Goal: Task Accomplishment & Management: Manage account settings

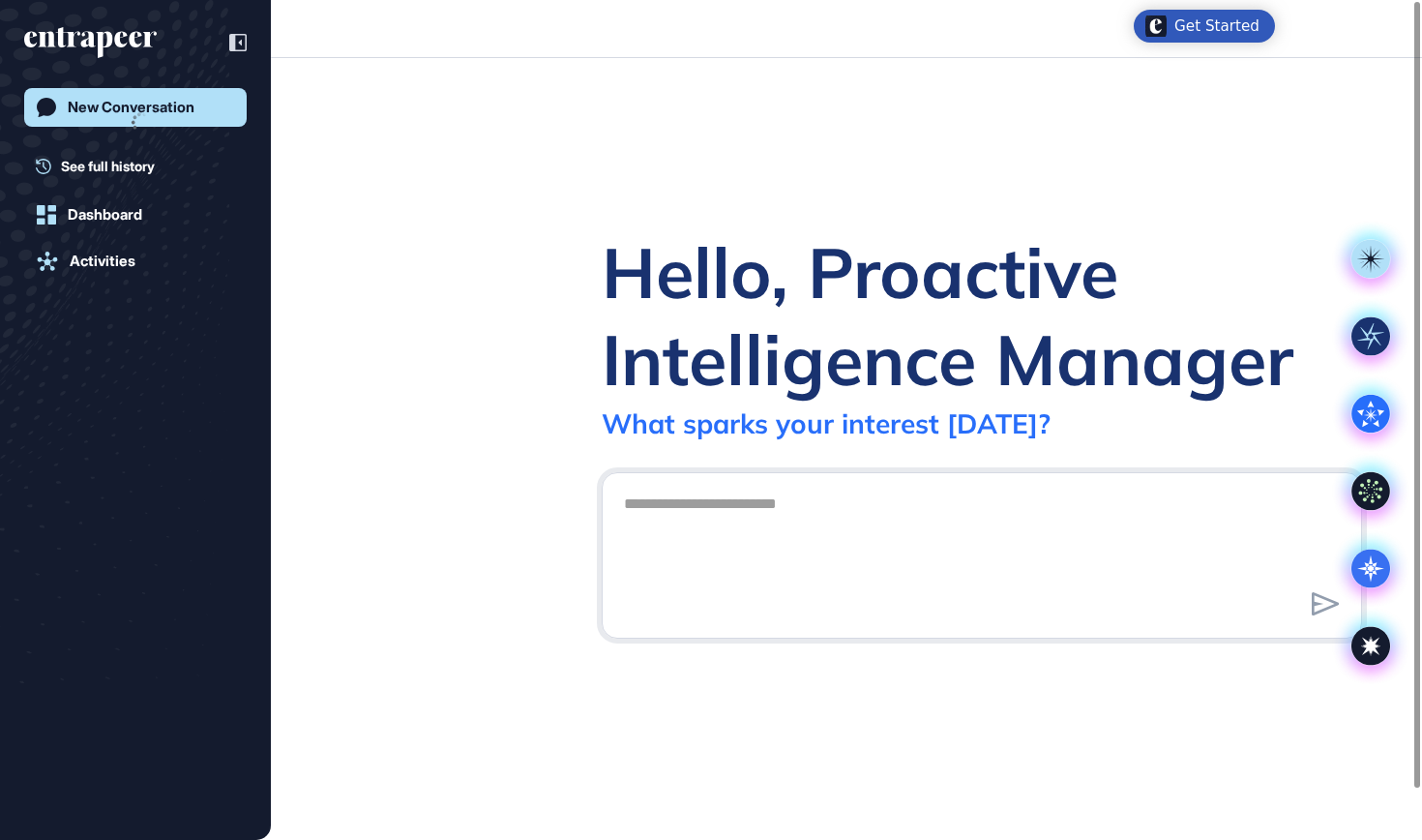
scroll to position [1, 1]
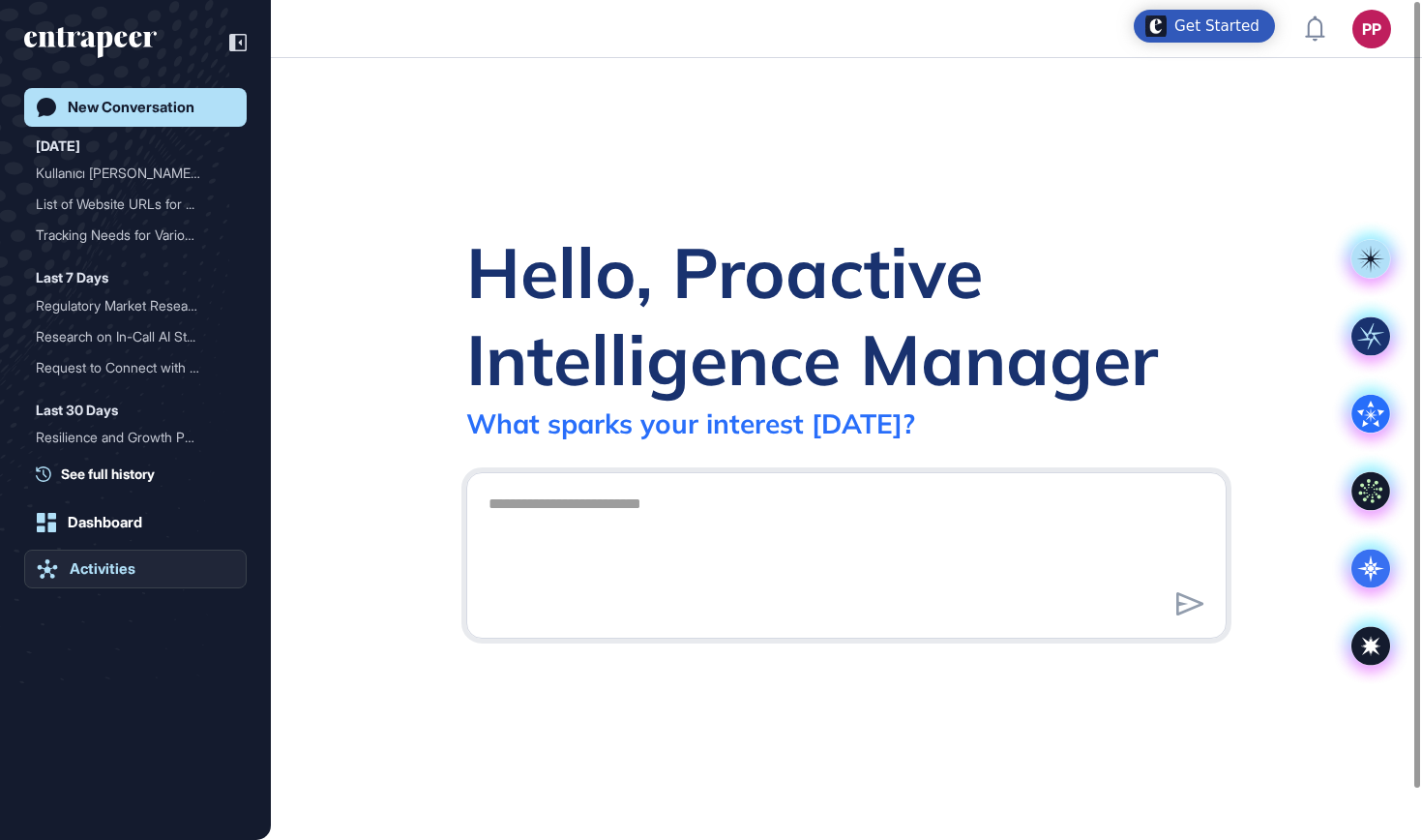
click at [89, 560] on div "Activities" at bounding box center [102, 569] width 66 height 18
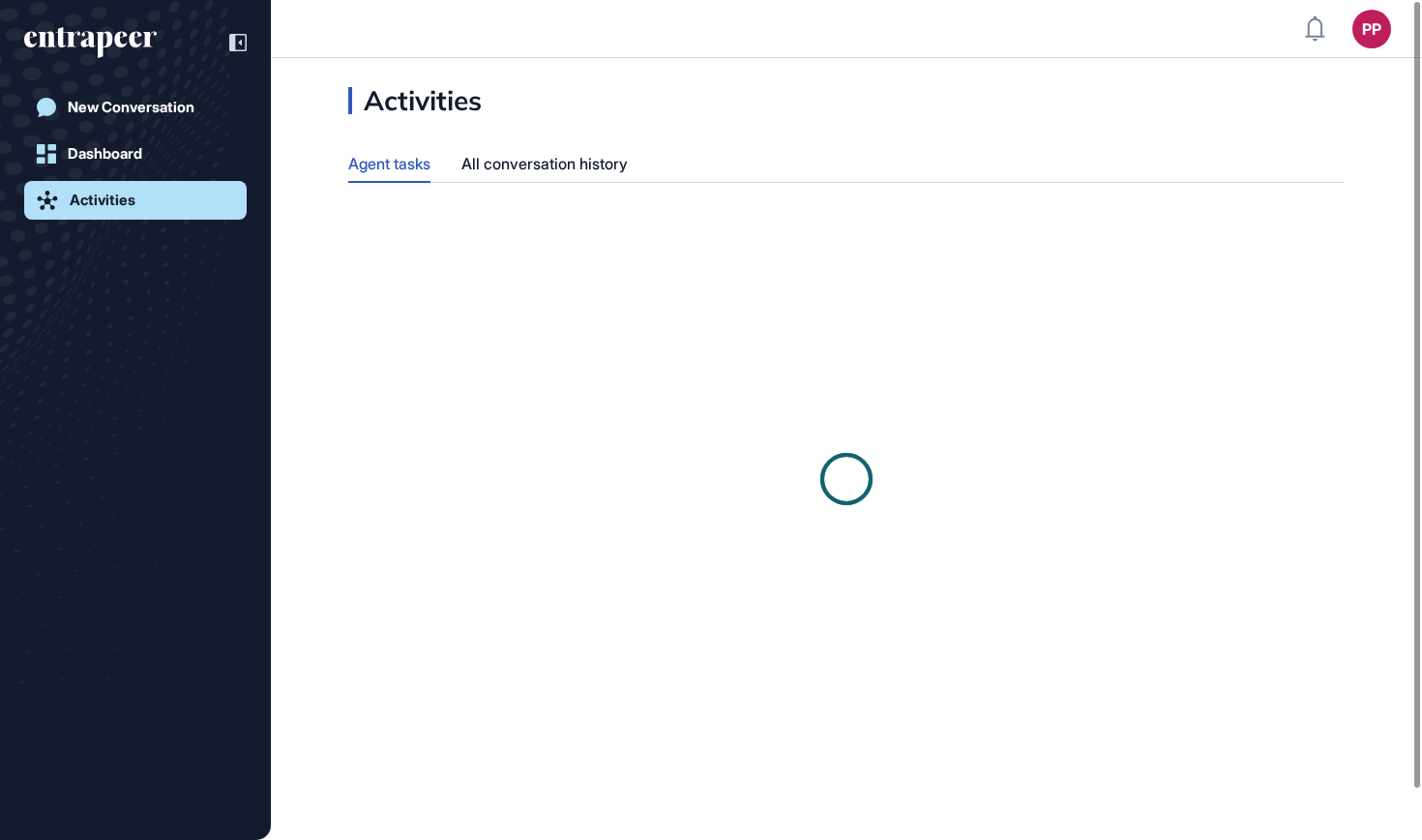
click at [150, 559] on div "New Conversation Dashboard Activities" at bounding box center [136, 439] width 223 height 703
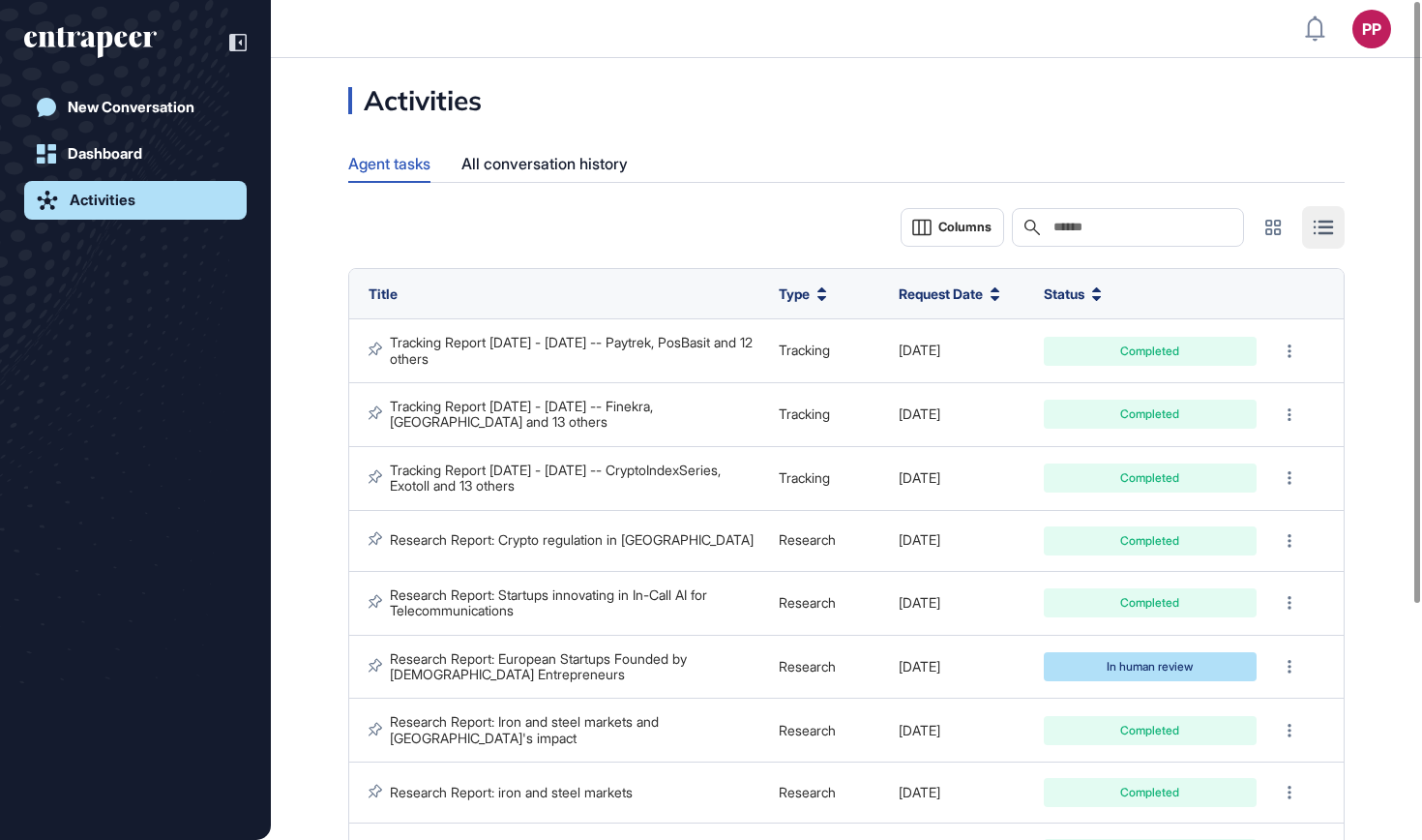
click at [1115, 229] on input "text" at bounding box center [1141, 228] width 180 height 16
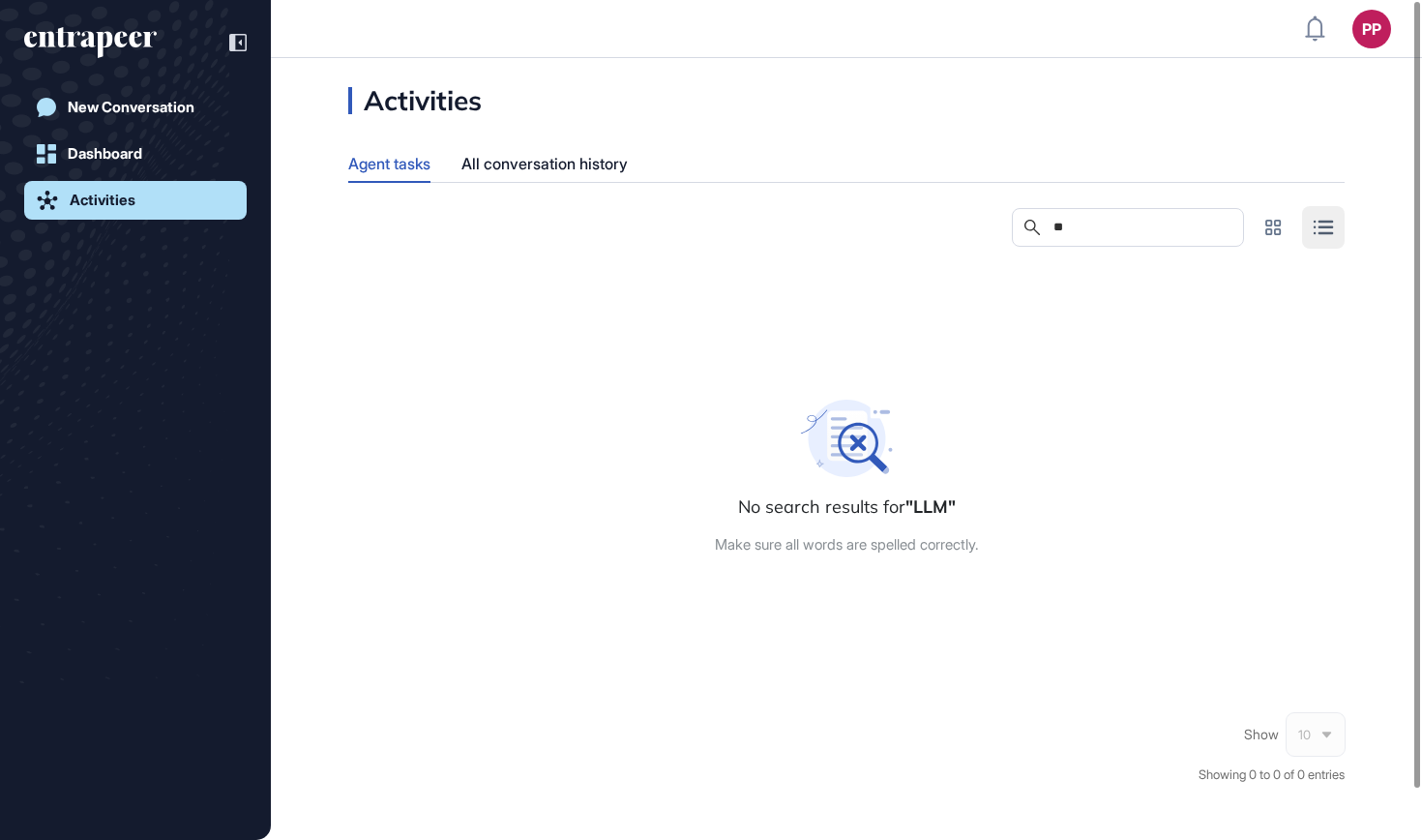
type input "*"
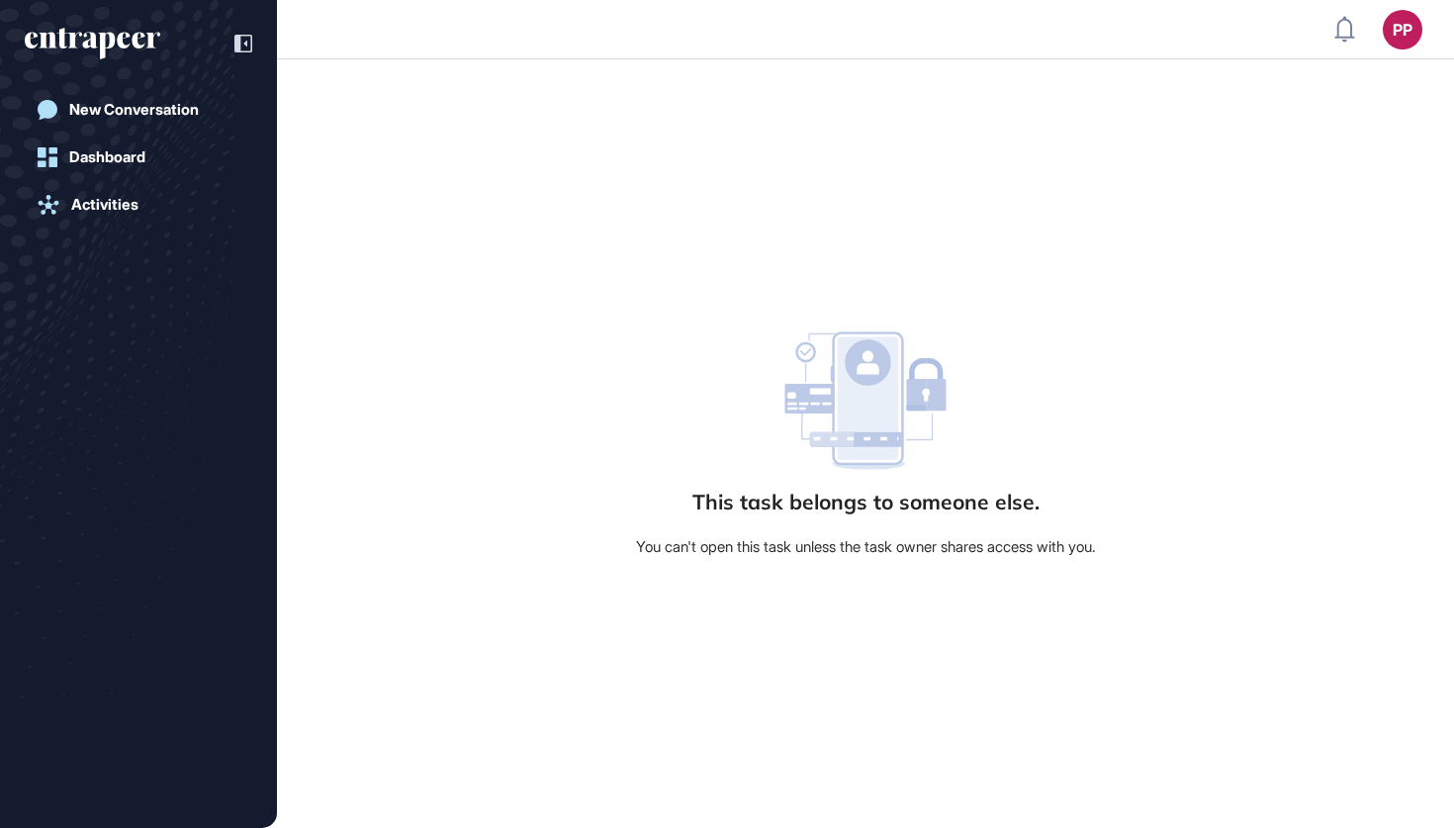
click at [1393, 30] on div "PP" at bounding box center [1403, 30] width 40 height 40
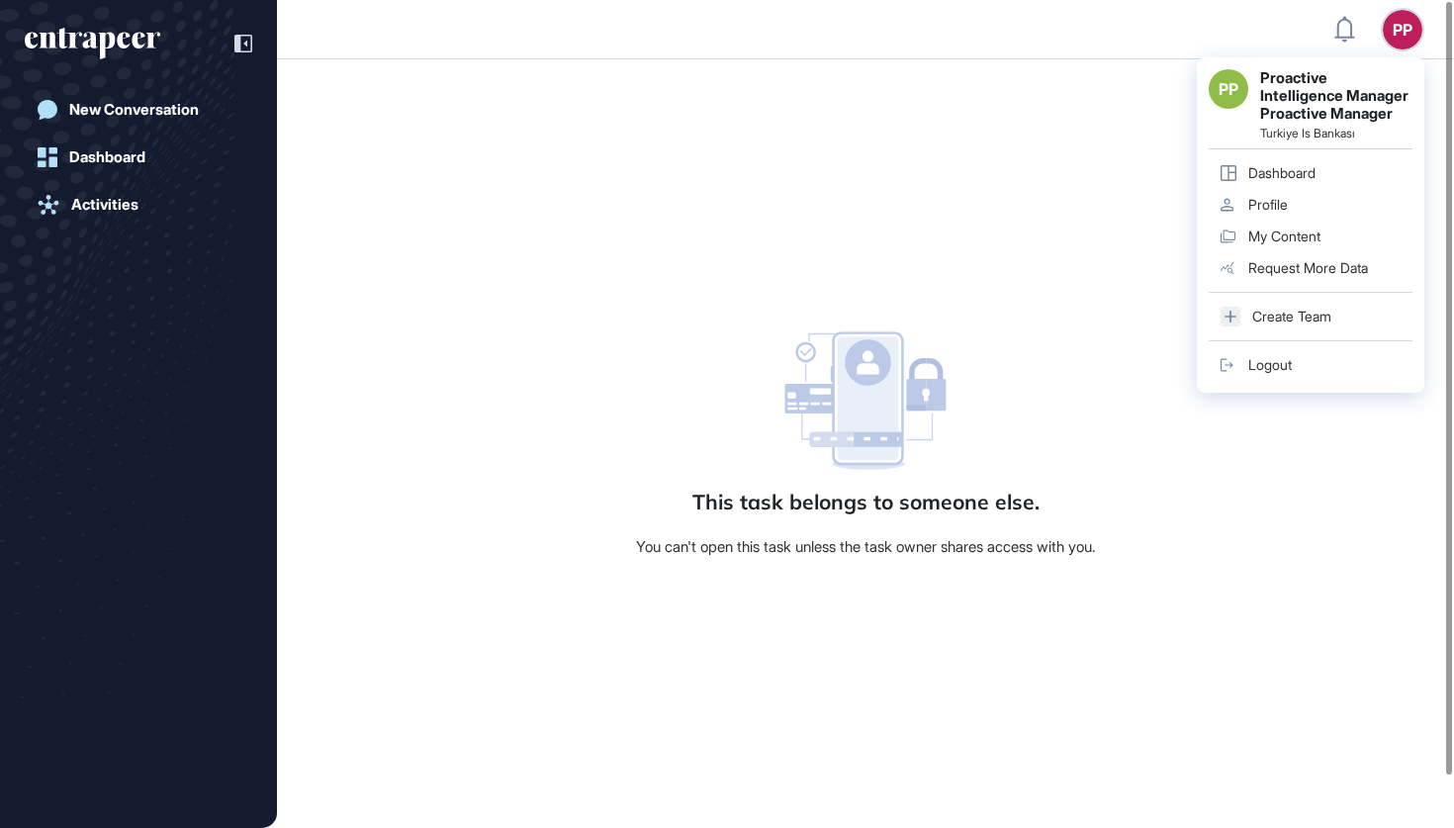
click at [1263, 351] on link "Logout" at bounding box center [1311, 365] width 204 height 32
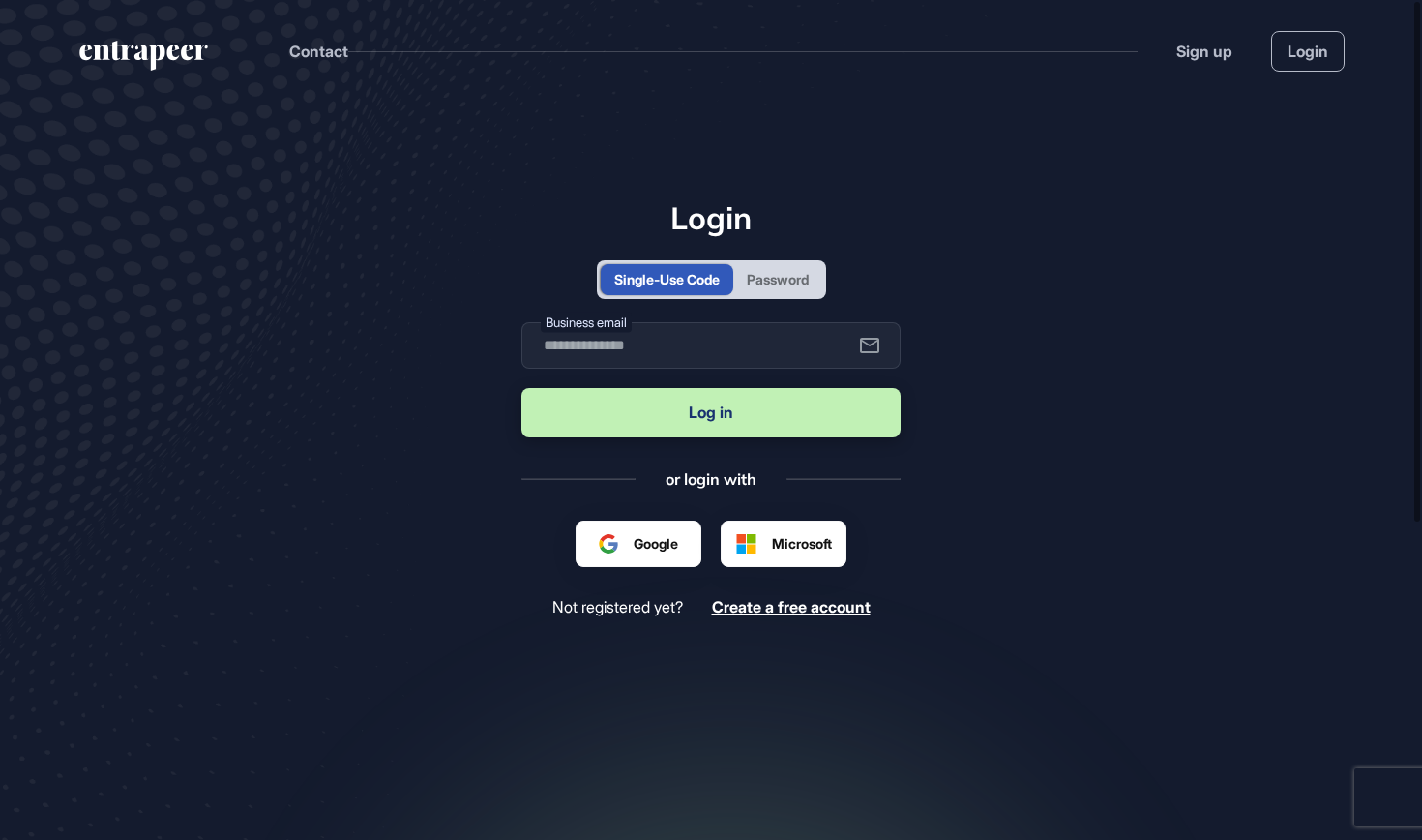
scroll to position [1, 1]
click at [762, 299] on div "Login Single-Use Code Password Business email Log in or login with Google Micro…" at bounding box center [711, 408] width 379 height 417
click at [762, 286] on div "Password" at bounding box center [778, 279] width 62 height 21
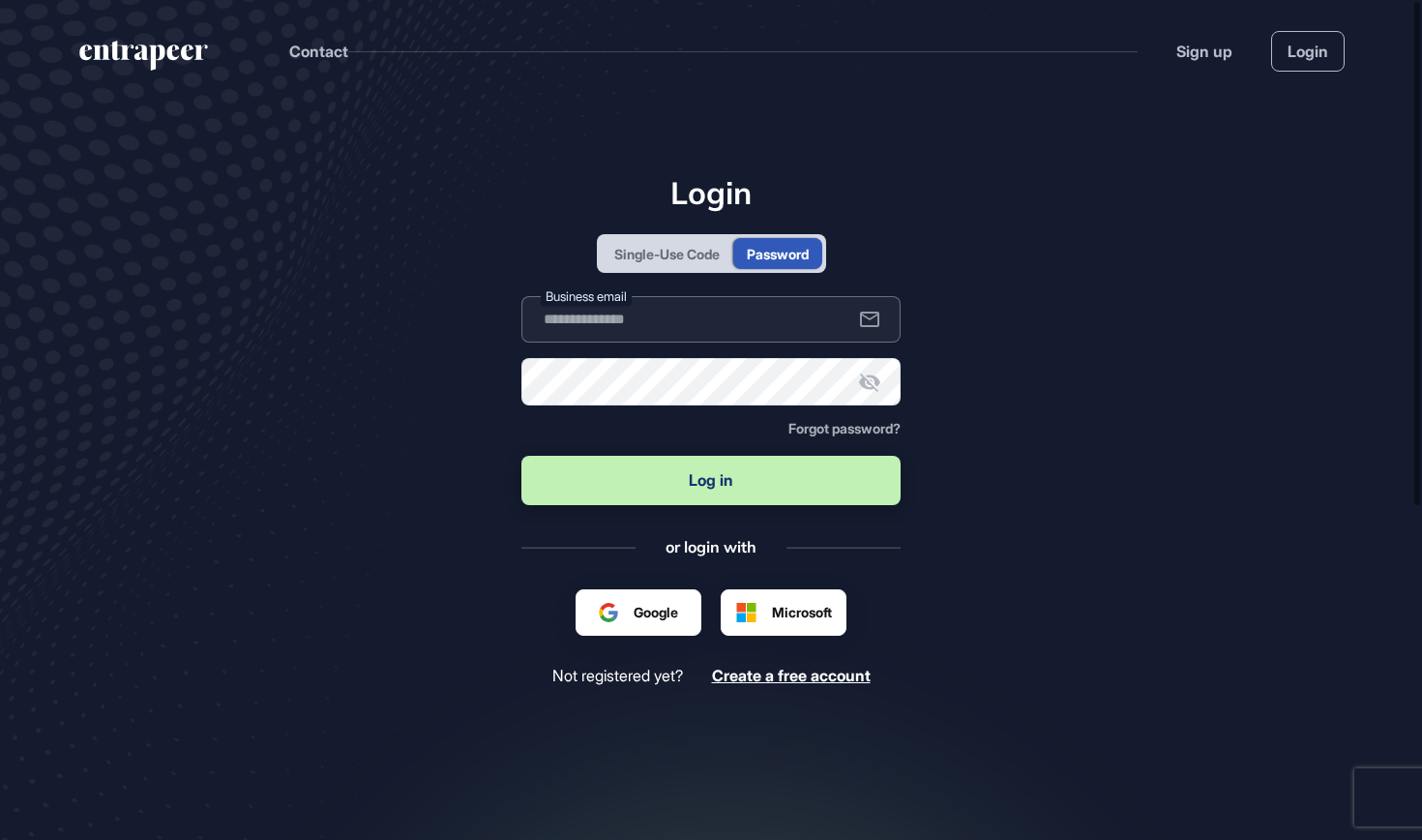
type input "**********"
click at [634, 478] on button "Log in" at bounding box center [711, 480] width 379 height 49
